Goal: Transaction & Acquisition: Purchase product/service

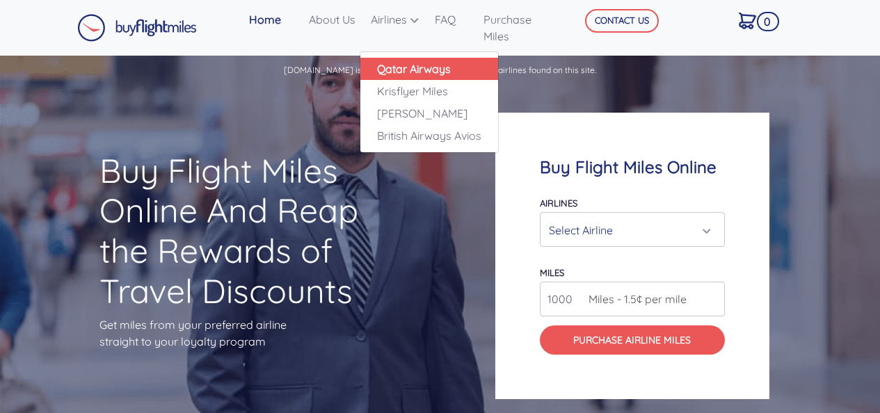
click at [397, 67] on link "Qatar Airways" at bounding box center [429, 69] width 138 height 22
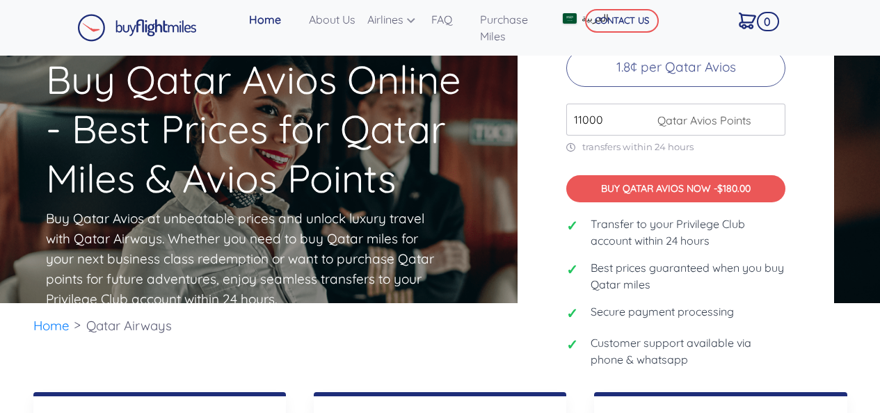
click at [773, 112] on input "11000" at bounding box center [675, 120] width 219 height 32
click at [773, 112] on input "12000" at bounding box center [675, 120] width 219 height 32
click at [773, 112] on input "13000" at bounding box center [675, 120] width 219 height 32
click at [773, 112] on input "14000" at bounding box center [675, 120] width 219 height 32
click at [773, 112] on input "15000" at bounding box center [675, 120] width 219 height 32
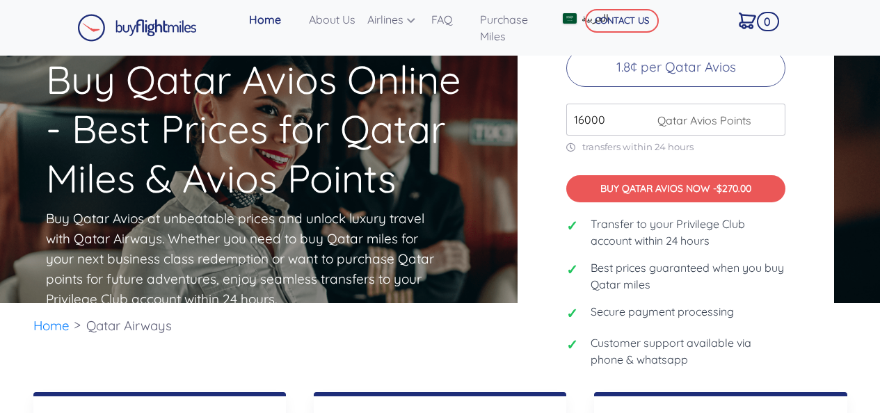
click at [773, 112] on input "16000" at bounding box center [675, 120] width 219 height 32
click at [773, 112] on input "17000" at bounding box center [675, 120] width 219 height 32
click at [773, 112] on input "18000" at bounding box center [675, 120] width 219 height 32
click at [773, 112] on input "19000" at bounding box center [675, 120] width 219 height 32
click at [773, 112] on input "20000" at bounding box center [675, 120] width 219 height 32
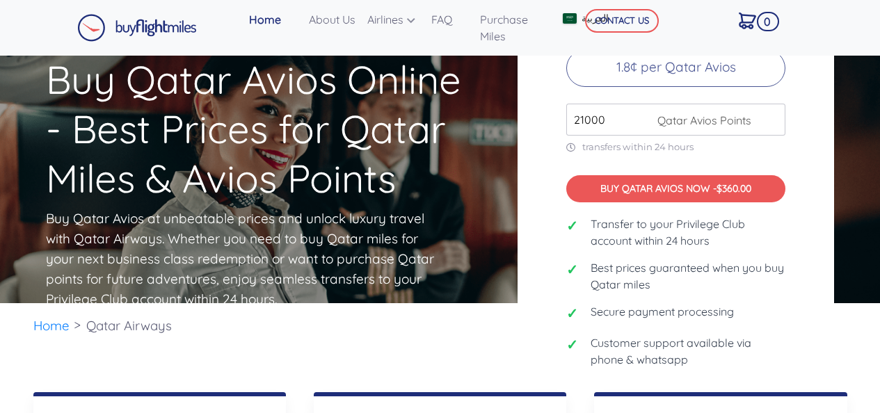
click at [773, 112] on input "21000" at bounding box center [675, 120] width 219 height 32
click at [773, 112] on input "22000" at bounding box center [675, 120] width 219 height 32
click at [773, 112] on input "23000" at bounding box center [675, 120] width 219 height 32
click at [773, 112] on input "24000" at bounding box center [675, 120] width 219 height 32
click at [773, 112] on input "25000" at bounding box center [675, 120] width 219 height 32
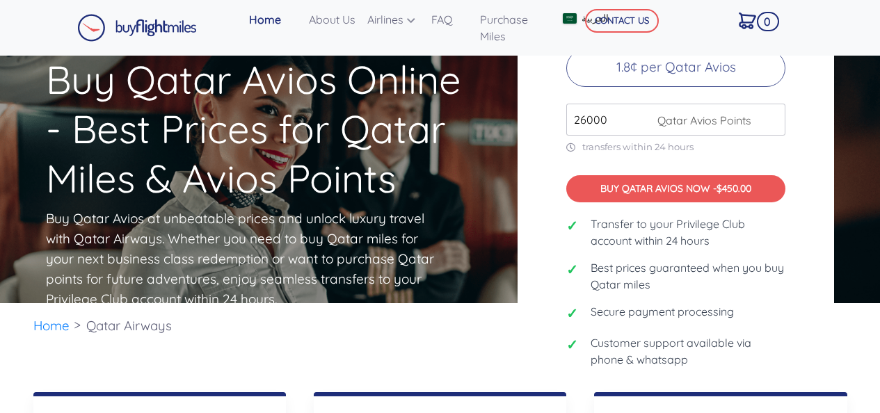
click at [773, 112] on input "26000" at bounding box center [675, 120] width 219 height 32
click at [773, 112] on input "27000" at bounding box center [675, 120] width 219 height 32
click at [773, 112] on input "28000" at bounding box center [675, 120] width 219 height 32
click at [773, 112] on input "29000" at bounding box center [675, 120] width 219 height 32
click at [773, 112] on input "30000" at bounding box center [675, 120] width 219 height 32
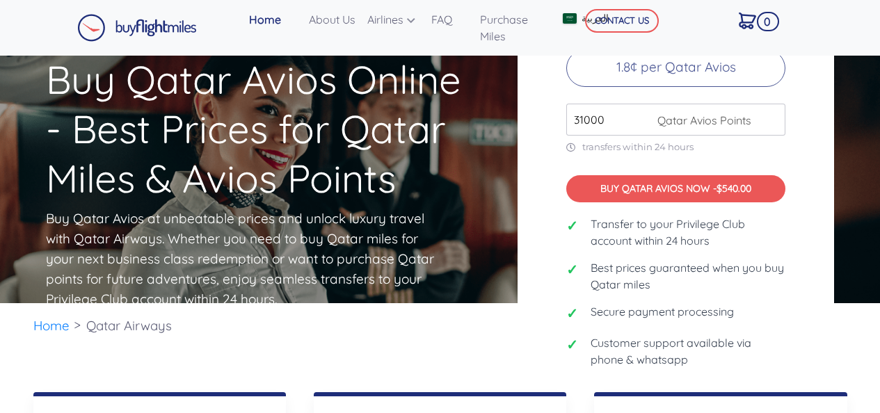
click at [773, 112] on input "31000" at bounding box center [675, 120] width 219 height 32
click at [773, 112] on input "32000" at bounding box center [675, 120] width 219 height 32
click at [773, 112] on input "33000" at bounding box center [675, 120] width 219 height 32
click at [773, 112] on input "34000" at bounding box center [675, 120] width 219 height 32
click at [773, 112] on input "35000" at bounding box center [675, 120] width 219 height 32
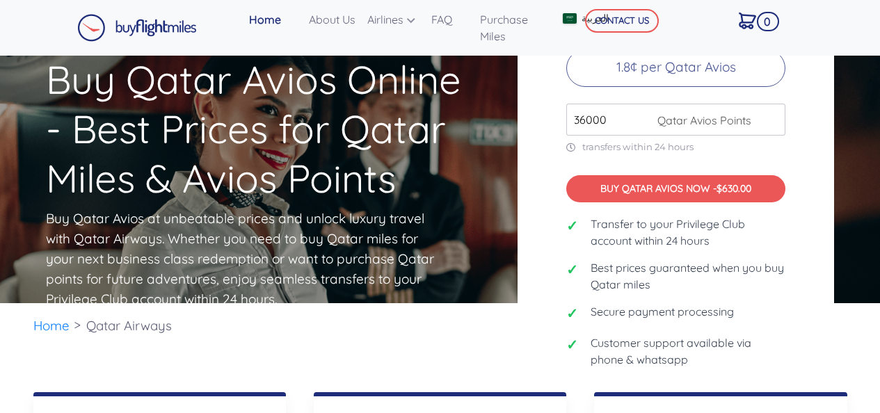
click at [773, 112] on input "36000" at bounding box center [675, 120] width 219 height 32
click at [773, 112] on input "37000" at bounding box center [675, 120] width 219 height 32
click at [773, 112] on input "38000" at bounding box center [675, 120] width 219 height 32
click at [773, 112] on input "39000" at bounding box center [675, 120] width 219 height 32
click at [773, 112] on input "40000" at bounding box center [675, 120] width 219 height 32
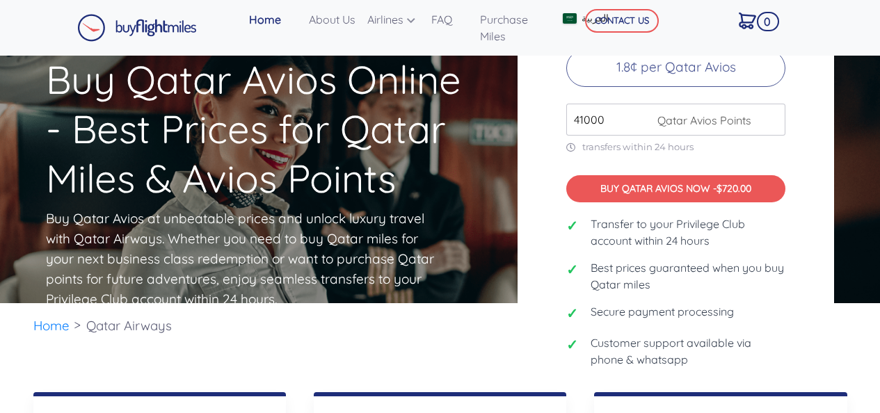
click at [773, 112] on input "41000" at bounding box center [675, 120] width 219 height 32
type input "40000"
click at [773, 120] on input "40000" at bounding box center [675, 120] width 219 height 32
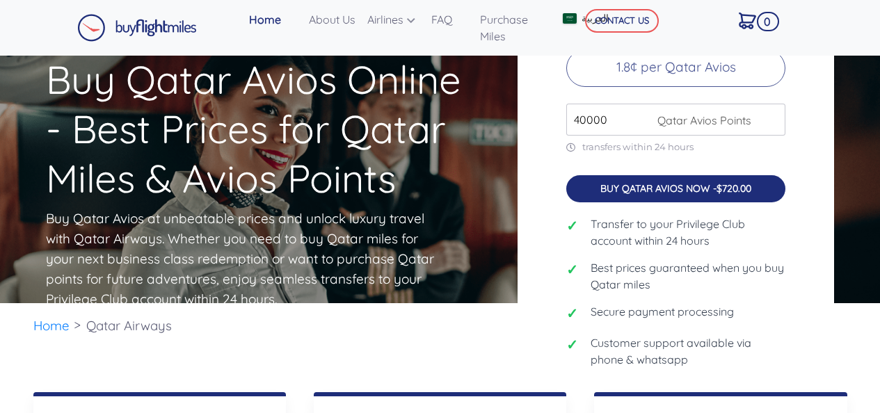
click at [690, 184] on button "BUY QATAR AVIOS NOW - $720.00" at bounding box center [675, 189] width 219 height 28
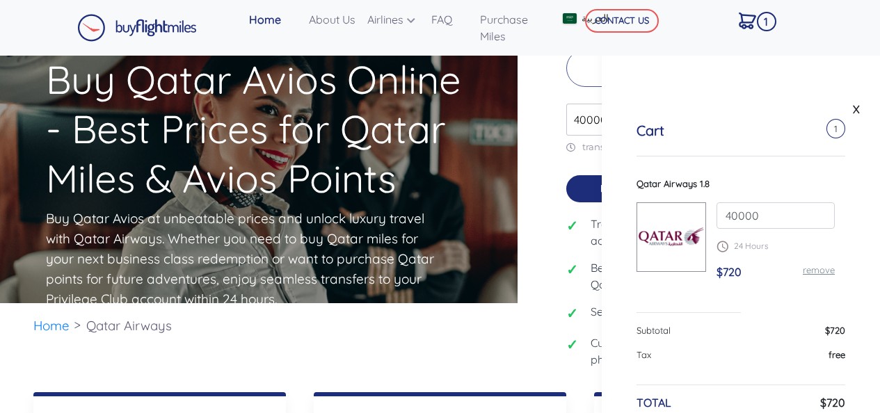
scroll to position [75, 0]
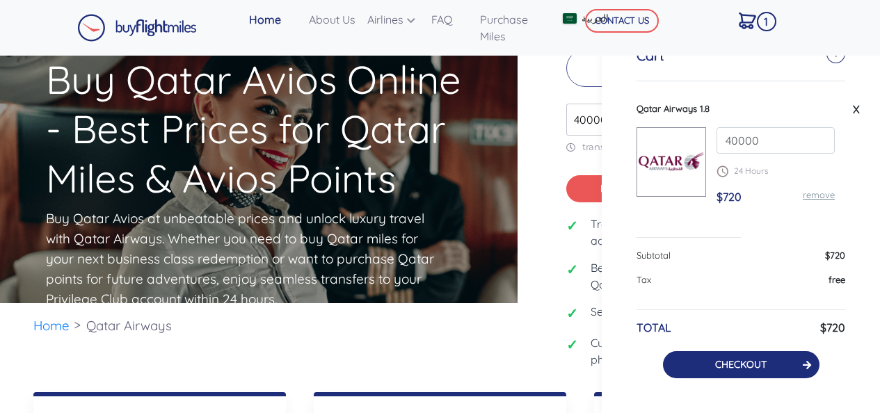
click at [759, 365] on link "CHECKOUT" at bounding box center [740, 364] width 51 height 13
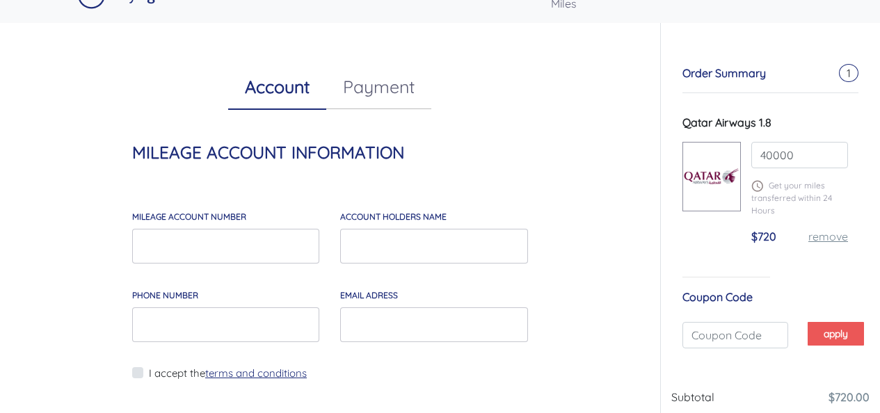
scroll to position [45, 0]
